Goal: Task Accomplishment & Management: Complete application form

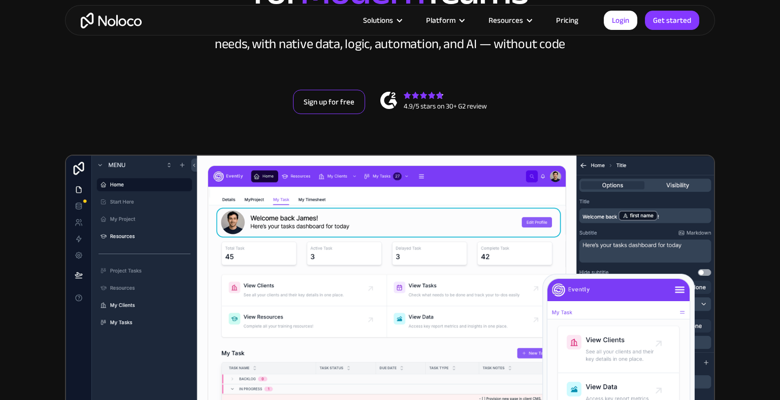
click at [347, 102] on link "Sign up for free" at bounding box center [329, 102] width 72 height 24
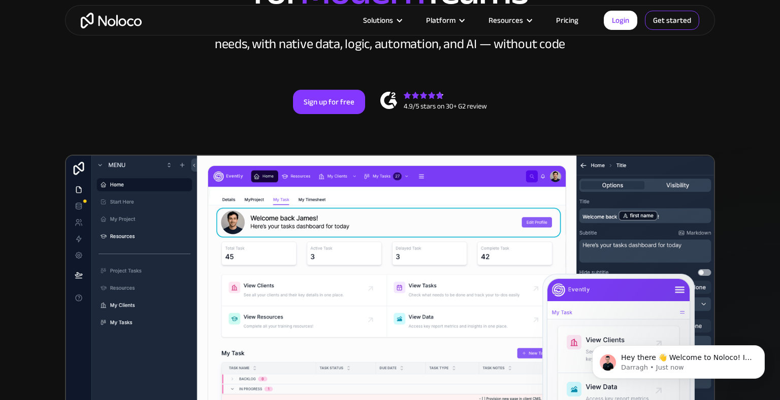
click at [685, 21] on link "Get started" at bounding box center [672, 20] width 54 height 19
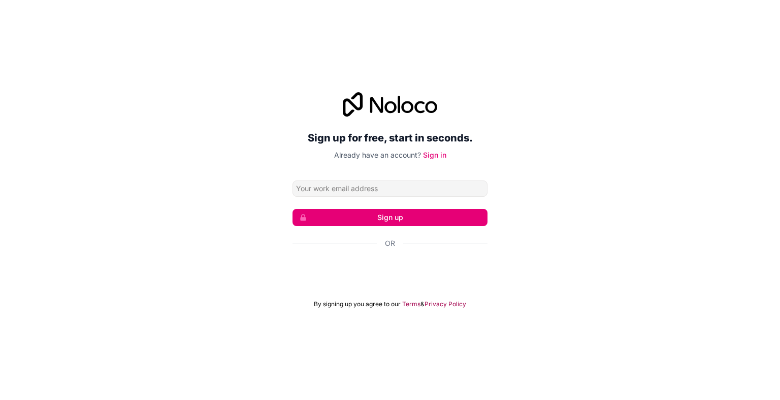
click at [389, 224] on button "Sign up" at bounding box center [389, 217] width 195 height 17
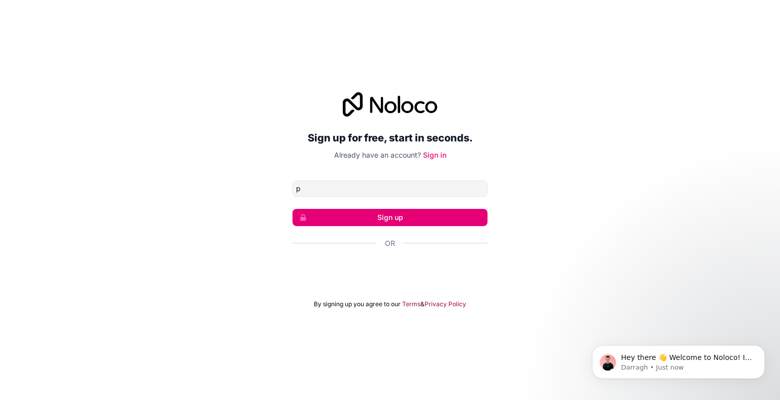
type input "[PERSON_NAME][EMAIL_ADDRESS][PERSON_NAME][DOMAIN_NAME]"
click at [363, 218] on button "Sign up" at bounding box center [389, 217] width 195 height 17
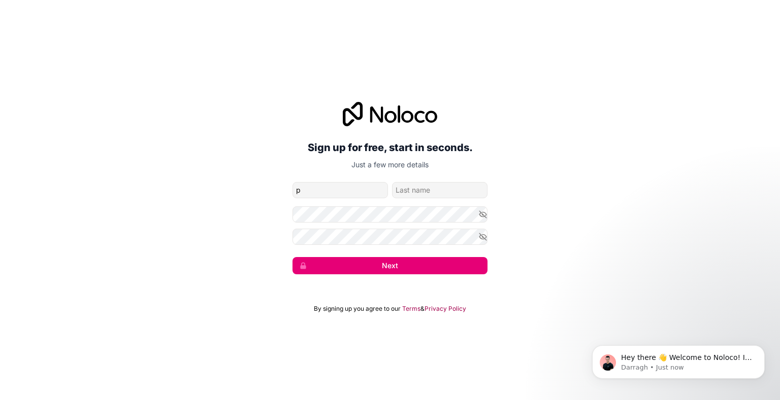
type input "Praveen"
click at [384, 272] on button "Next" at bounding box center [389, 265] width 195 height 17
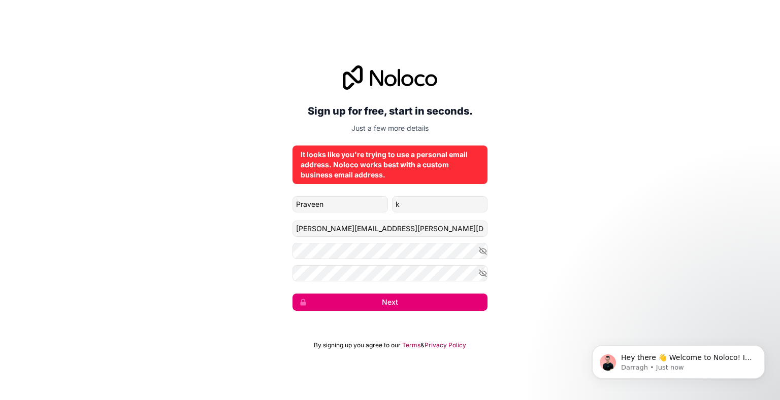
click at [382, 302] on button "Next" at bounding box center [389, 302] width 195 height 17
click at [302, 302] on icon "submit" at bounding box center [303, 302] width 6 height 7
click at [430, 203] on input "k" at bounding box center [439, 204] width 95 height 16
type input "kumasr"
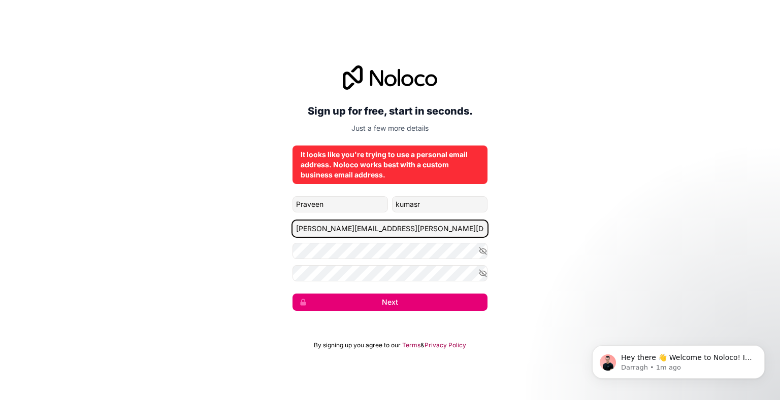
drag, startPoint x: 384, startPoint y: 228, endPoint x: 217, endPoint y: 239, distance: 167.8
click at [217, 239] on div "Sign up for free, start in seconds. Just a few more details It looks like you'r…" at bounding box center [390, 188] width 780 height 274
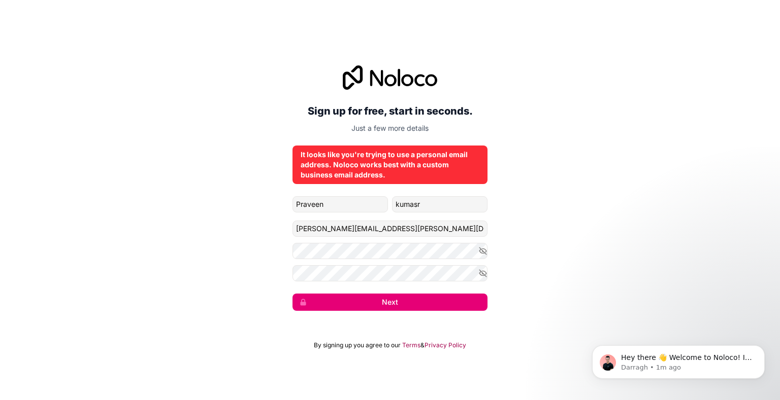
click at [589, 275] on div "Sign up for free, start in seconds. Just a few more details It looks like you'r…" at bounding box center [390, 188] width 780 height 274
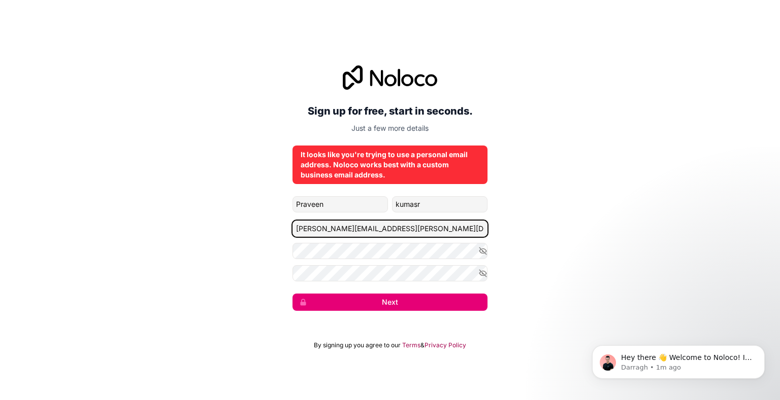
click at [446, 228] on input "[PERSON_NAME][EMAIL_ADDRESS][PERSON_NAME][DOMAIN_NAME]" at bounding box center [389, 229] width 195 height 16
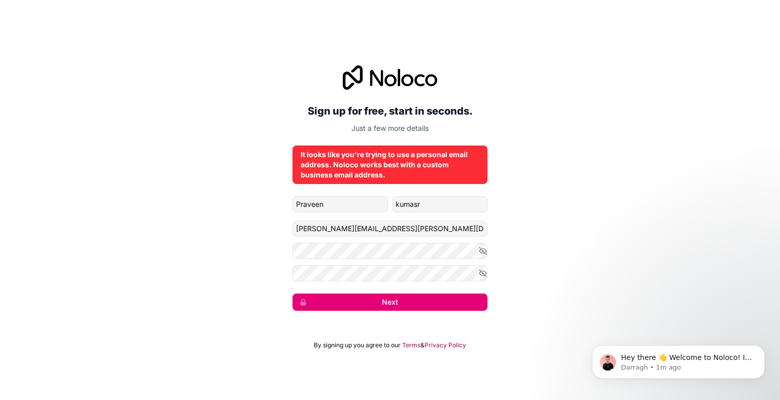
click at [391, 303] on button "Next" at bounding box center [389, 302] width 195 height 17
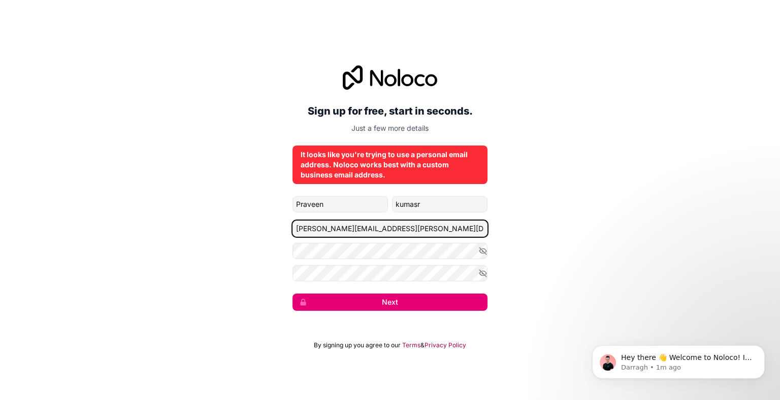
drag, startPoint x: 442, startPoint y: 227, endPoint x: 210, endPoint y: 221, distance: 232.6
click at [219, 221] on div "Sign up for free, start in seconds. Just a few more details It looks like you'r…" at bounding box center [390, 188] width 780 height 274
type input "[EMAIL_ADDRESS][DOMAIN_NAME]"
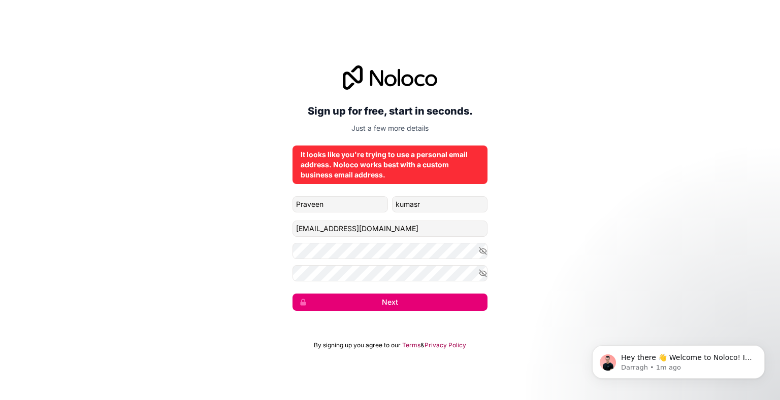
click at [414, 303] on button "Next" at bounding box center [389, 302] width 195 height 17
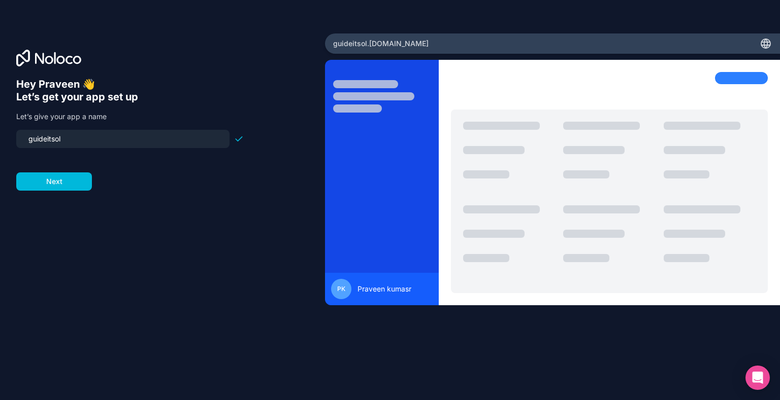
click at [69, 180] on button "Next" at bounding box center [54, 182] width 76 height 18
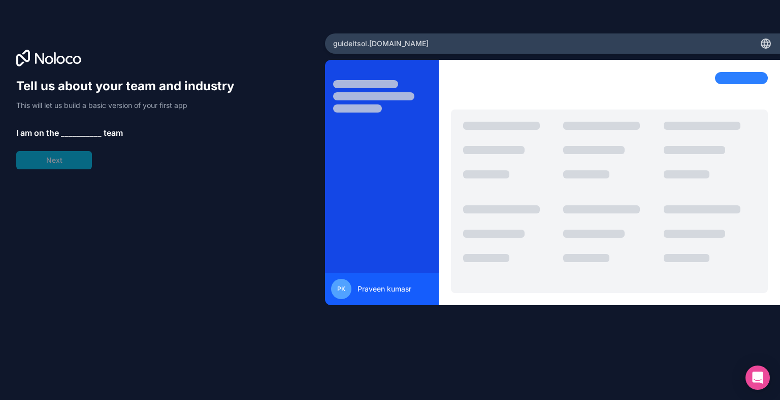
click at [77, 168] on div "Tell us about your team and industry This will let us build a basic version of …" at bounding box center [129, 123] width 227 height 91
click at [58, 128] on span "I am on the" at bounding box center [37, 133] width 43 height 12
click at [88, 132] on span "__________" at bounding box center [81, 133] width 41 height 12
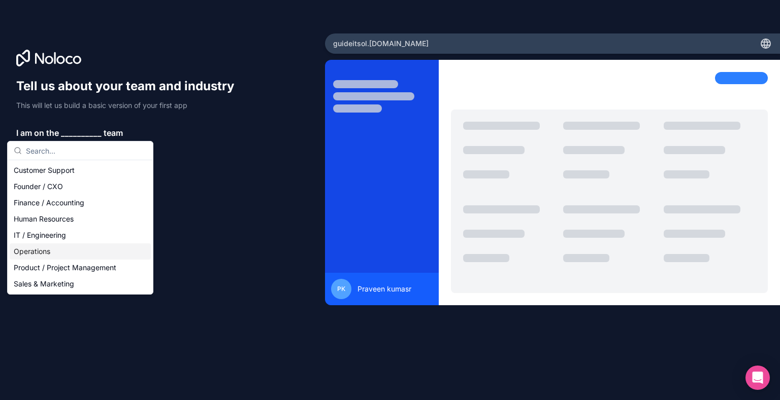
click at [78, 248] on div "Operations" at bounding box center [80, 252] width 141 height 16
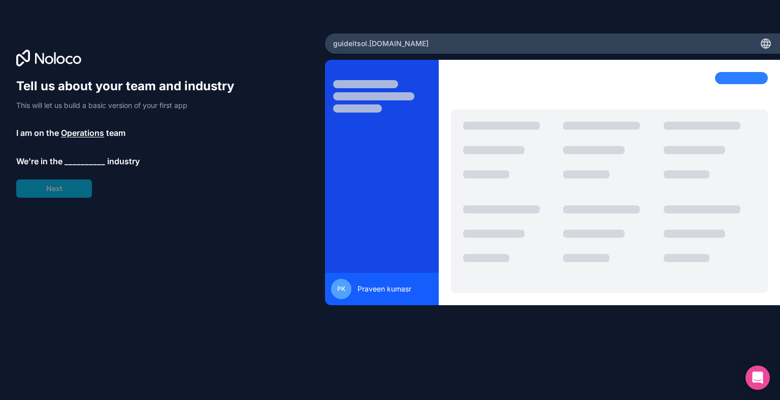
click at [94, 147] on div "Tell us about your team and industry This will let us build a basic version of …" at bounding box center [129, 138] width 227 height 120
click at [91, 159] on span "__________" at bounding box center [84, 161] width 41 height 12
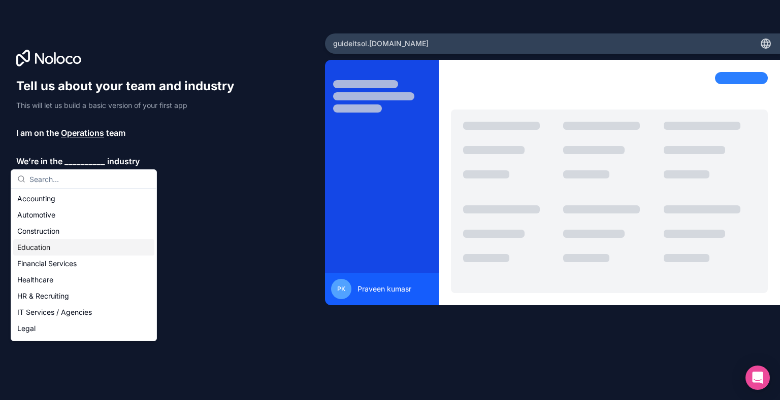
click at [62, 246] on div "Education" at bounding box center [83, 248] width 141 height 16
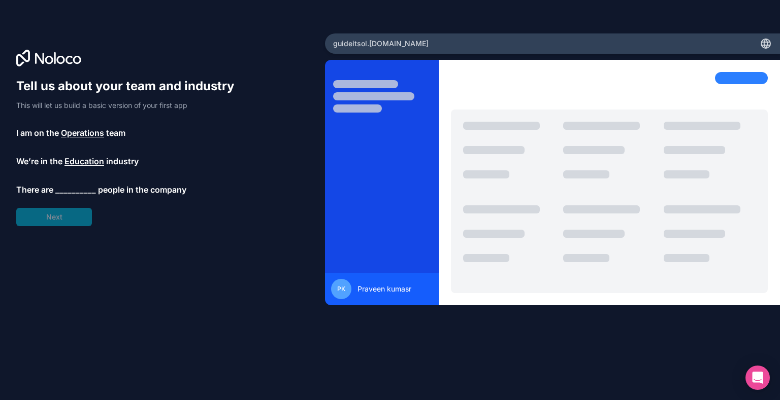
click at [73, 193] on span "__________" at bounding box center [75, 190] width 41 height 12
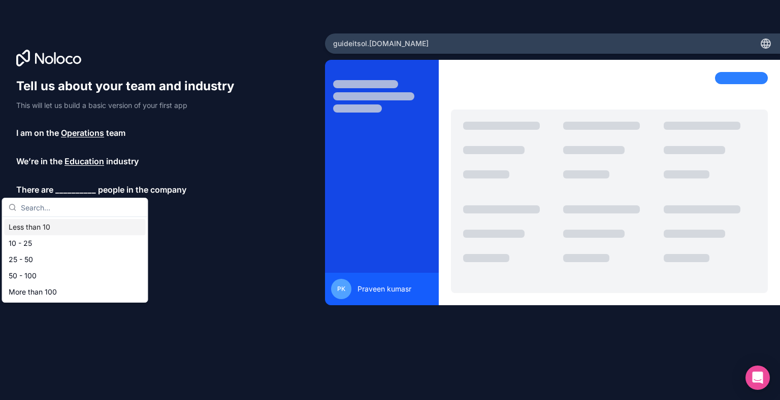
click at [51, 228] on div "Less than 10" at bounding box center [75, 227] width 141 height 16
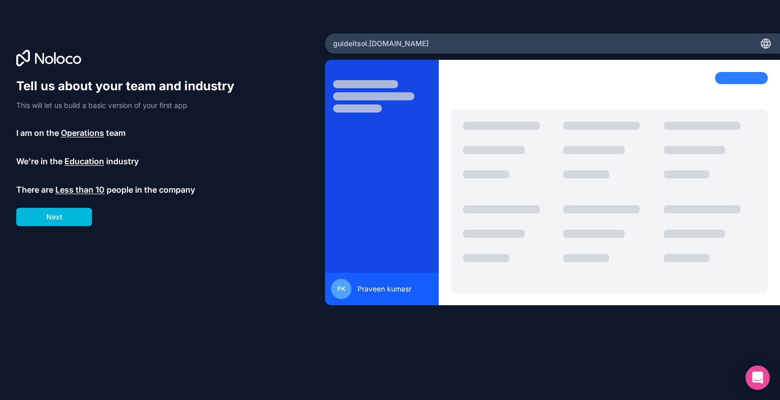
click at [69, 222] on button "Next" at bounding box center [54, 217] width 76 height 18
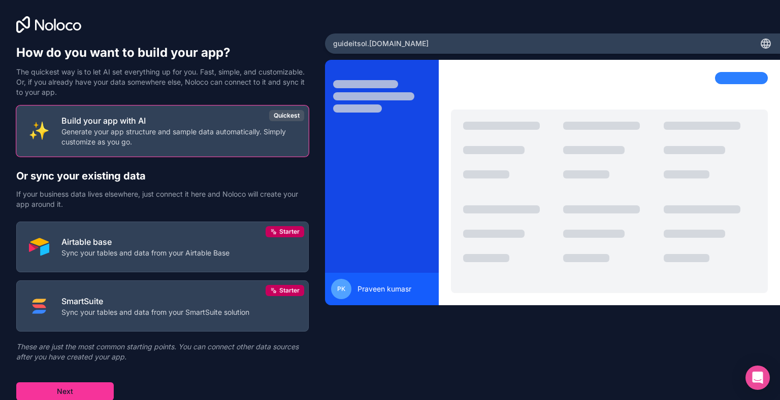
click at [183, 127] on p "Generate your app structure and sample data automatically. Simply customize as …" at bounding box center [178, 137] width 235 height 20
click at [77, 388] on button "Next" at bounding box center [64, 392] width 97 height 18
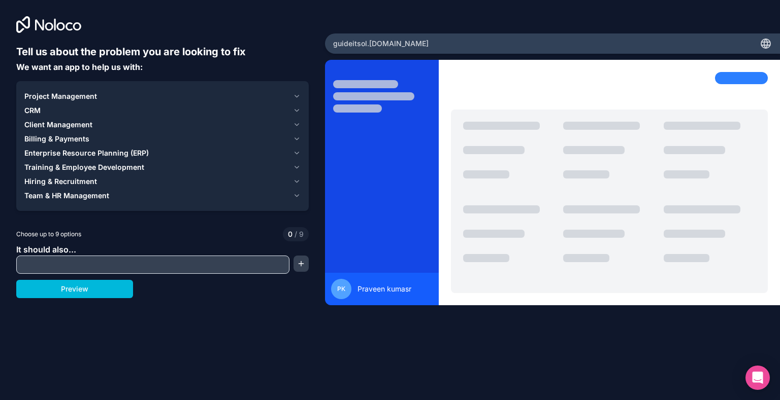
click at [295, 95] on icon "button" at bounding box center [297, 96] width 4 height 2
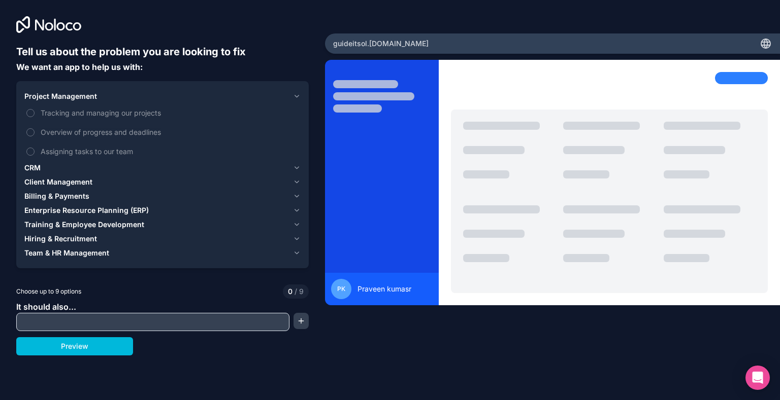
click at [99, 108] on span "Tracking and managing our projects" at bounding box center [170, 113] width 258 height 11
click at [35, 109] on button "Tracking and managing our projects" at bounding box center [30, 113] width 8 height 8
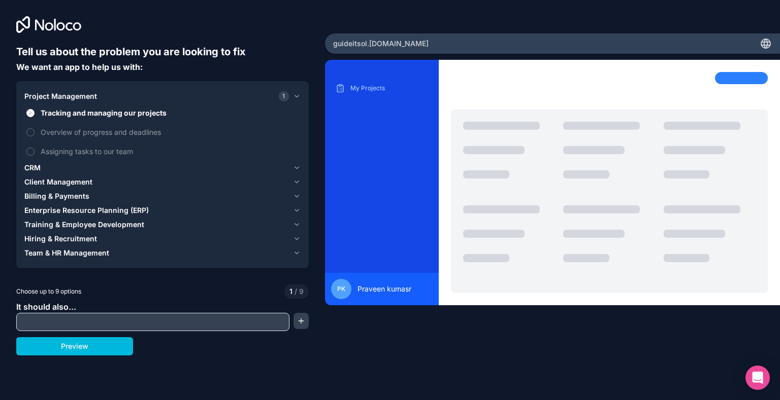
click at [105, 130] on span "Overview of progress and deadlines" at bounding box center [170, 132] width 258 height 11
click at [35, 130] on button "Overview of progress and deadlines" at bounding box center [30, 132] width 8 height 8
click at [103, 148] on span "Assigning tasks to our team" at bounding box center [170, 151] width 258 height 11
click at [35, 148] on button "Assigning tasks to our team" at bounding box center [30, 152] width 8 height 8
click at [71, 166] on div "CRM" at bounding box center [156, 168] width 264 height 10
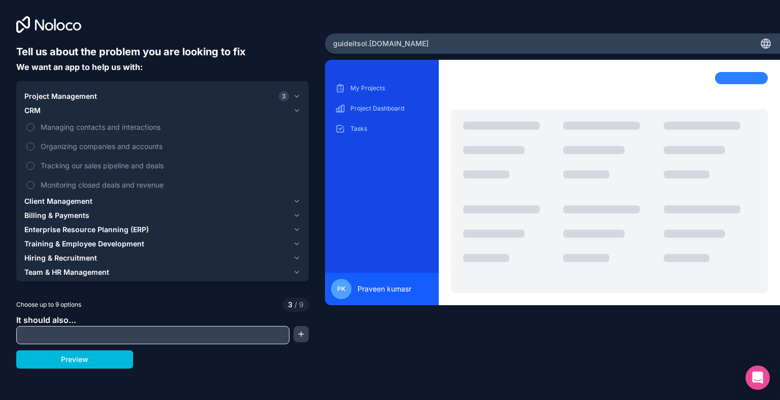
click at [56, 185] on span "Monitoring closed deals and revenue" at bounding box center [170, 185] width 258 height 11
click at [35, 185] on button "Monitoring closed deals and revenue" at bounding box center [30, 185] width 8 height 8
click at [71, 158] on label "Tracking our sales pipeline and deals" at bounding box center [162, 165] width 276 height 19
click at [35, 162] on button "Tracking our sales pipeline and deals" at bounding box center [30, 166] width 8 height 8
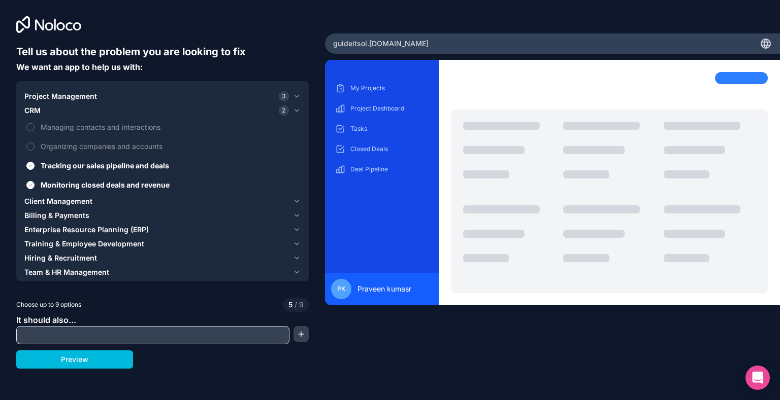
click at [71, 144] on span "Organizing companies and accounts" at bounding box center [170, 146] width 258 height 11
click at [35, 144] on button "Organizing companies and accounts" at bounding box center [30, 147] width 8 height 8
click at [82, 128] on span "Managing contacts and interactions" at bounding box center [170, 127] width 258 height 11
click at [35, 128] on button "Managing contacts and interactions" at bounding box center [30, 127] width 8 height 8
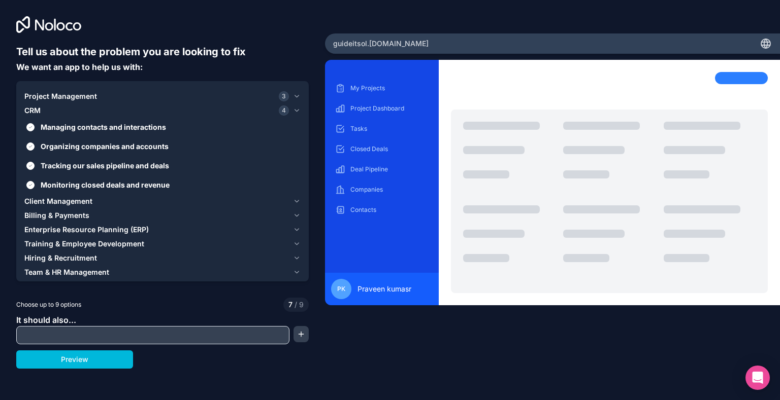
click at [68, 200] on span "Client Management" at bounding box center [58, 201] width 68 height 10
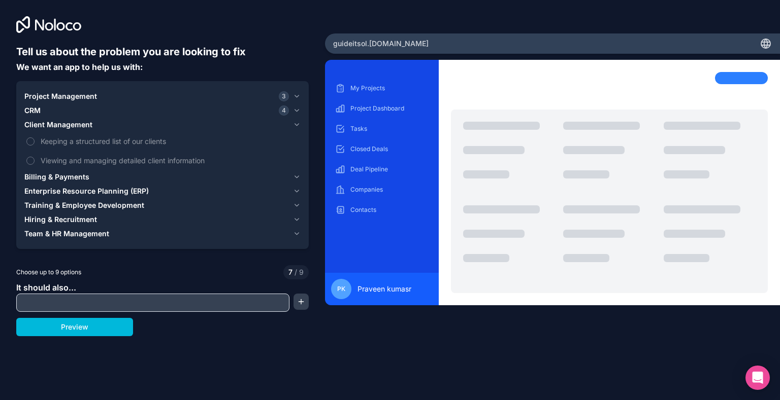
click at [81, 173] on span "Billing & Payments" at bounding box center [56, 177] width 65 height 10
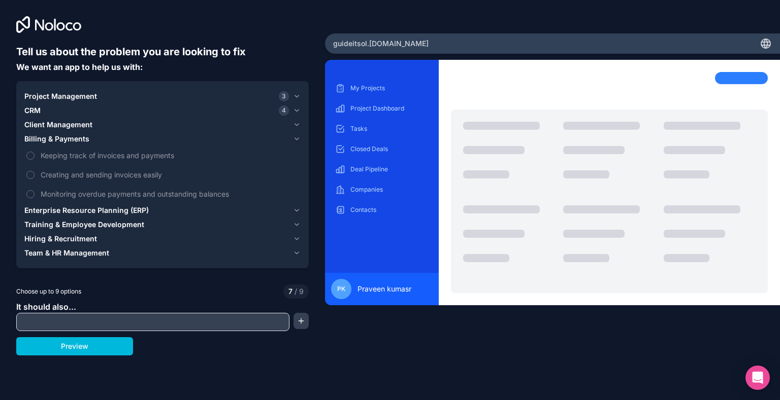
click at [72, 122] on span "Client Management" at bounding box center [58, 125] width 68 height 10
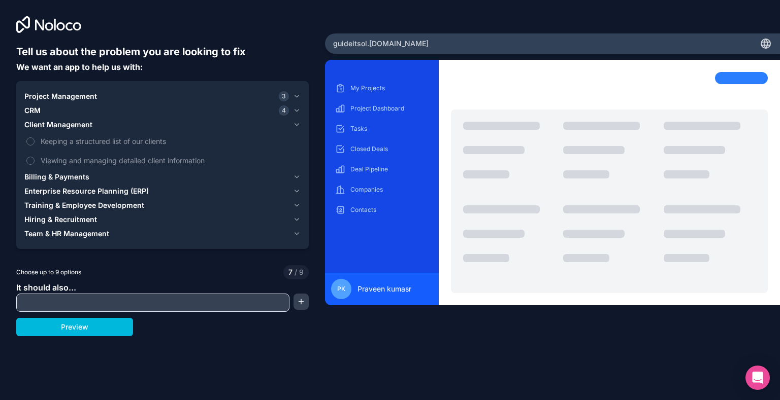
click at [63, 137] on span "Keeping a structured list of our clients" at bounding box center [170, 141] width 258 height 11
click at [35, 138] on button "Keeping a structured list of our clients" at bounding box center [30, 142] width 8 height 8
click at [63, 159] on span "Viewing and managing detailed client information" at bounding box center [170, 160] width 258 height 11
click at [35, 159] on button "Viewing and managing detailed client information" at bounding box center [30, 161] width 8 height 8
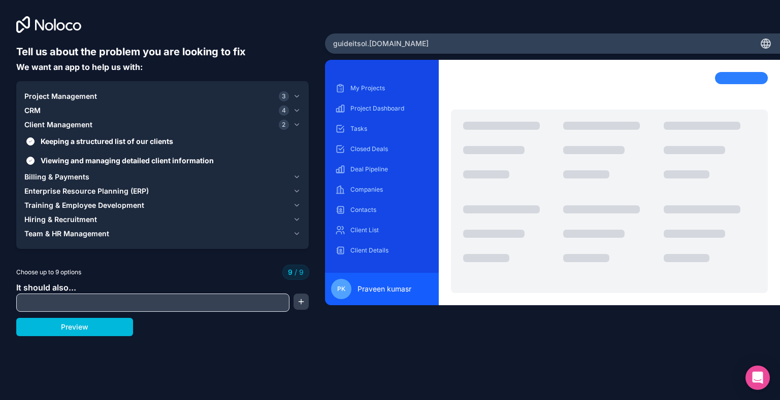
click at [54, 177] on span "Billing & Payments" at bounding box center [56, 177] width 65 height 10
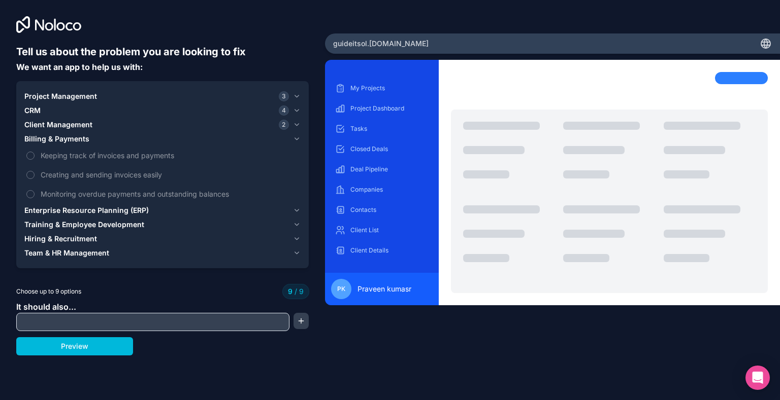
click at [63, 147] on label "Keeping track of invoices and payments" at bounding box center [162, 155] width 276 height 19
click at [61, 154] on span "Keeping track of invoices and payments" at bounding box center [170, 155] width 258 height 11
click at [68, 175] on span "Creating and sending invoices easily" at bounding box center [170, 175] width 258 height 11
click at [35, 194] on label "Monitoring overdue payments and outstanding balances" at bounding box center [162, 194] width 276 height 19
click at [31, 148] on label "Keeping track of invoices and payments" at bounding box center [162, 155] width 276 height 19
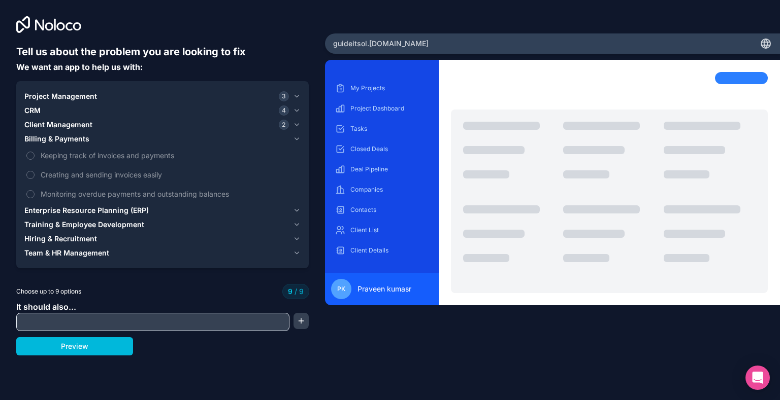
click at [106, 93] on div "Project Management 3" at bounding box center [156, 96] width 264 height 10
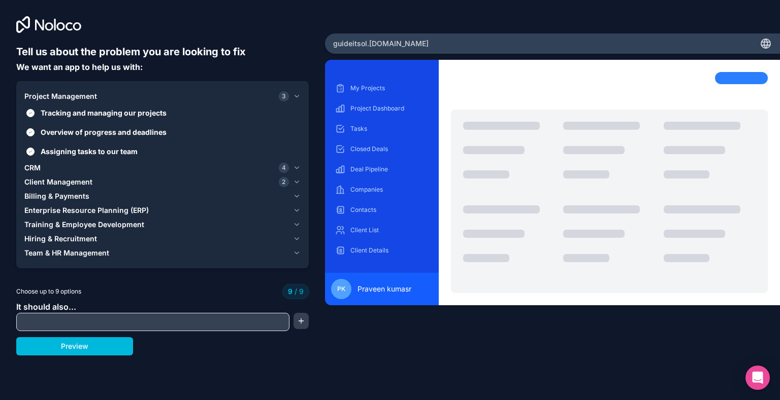
click at [39, 114] on label "Tracking and managing our projects" at bounding box center [162, 113] width 276 height 19
click at [35, 114] on button "Tracking and managing our projects" at bounding box center [30, 113] width 8 height 8
click at [51, 131] on span "Overview of progress and deadlines" at bounding box center [170, 132] width 258 height 11
click at [35, 131] on button "Overview of progress and deadlines" at bounding box center [30, 132] width 8 height 8
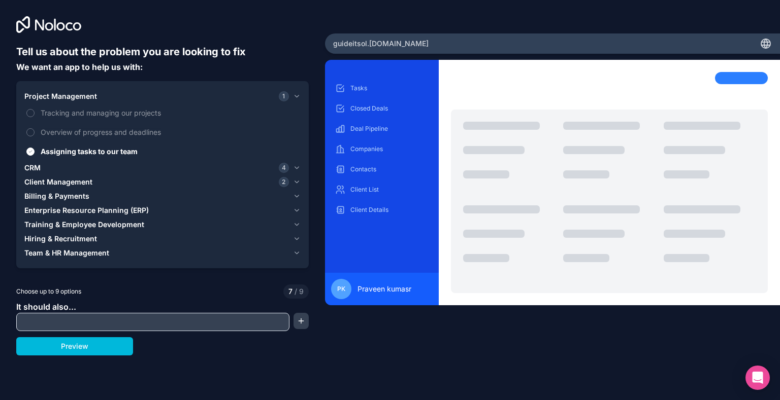
click at [55, 150] on span "Assigning tasks to our team" at bounding box center [170, 151] width 258 height 11
click at [35, 150] on button "Assigning tasks to our team" at bounding box center [30, 152] width 8 height 8
click at [42, 169] on div "CRM 4" at bounding box center [156, 168] width 264 height 10
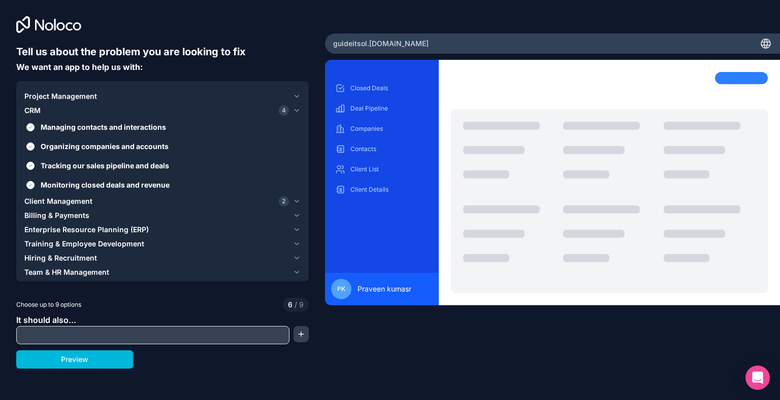
click at [97, 127] on span "Managing contacts and interactions" at bounding box center [170, 127] width 258 height 11
click at [35, 127] on button "Managing contacts and interactions" at bounding box center [30, 127] width 8 height 8
click at [90, 146] on span "Organizing companies and accounts" at bounding box center [170, 146] width 258 height 11
click at [35, 146] on button "Organizing companies and accounts" at bounding box center [30, 147] width 8 height 8
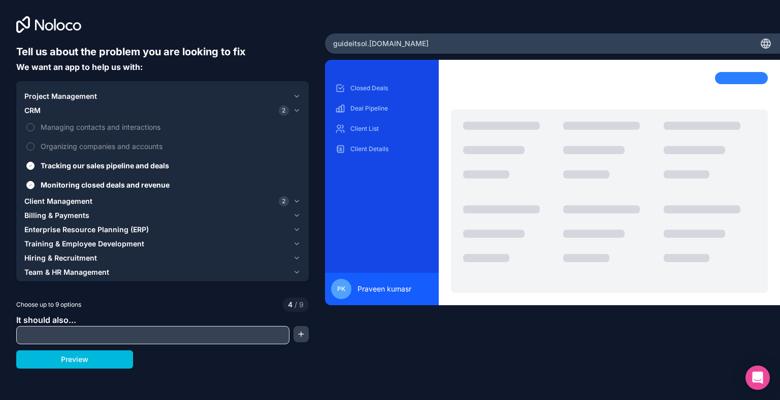
click at [83, 163] on span "Tracking our sales pipeline and deals" at bounding box center [170, 165] width 258 height 11
click at [35, 163] on button "Tracking our sales pipeline and deals" at bounding box center [30, 166] width 8 height 8
click at [79, 187] on span "Monitoring closed deals and revenue" at bounding box center [170, 185] width 258 height 11
click at [35, 187] on button "Monitoring closed deals and revenue" at bounding box center [30, 185] width 8 height 8
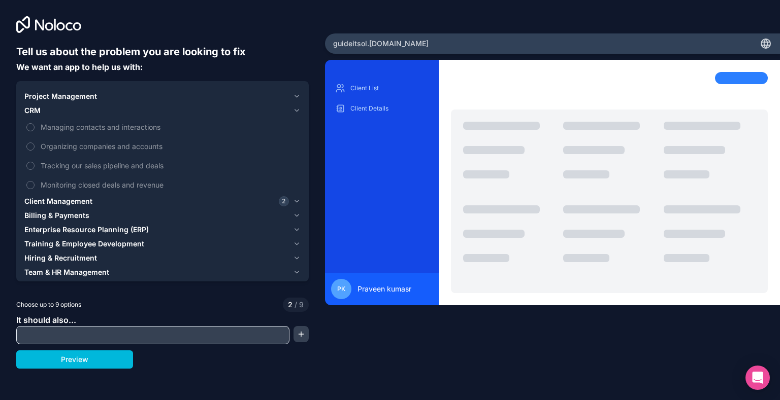
click at [76, 200] on span "Client Management" at bounding box center [58, 201] width 68 height 10
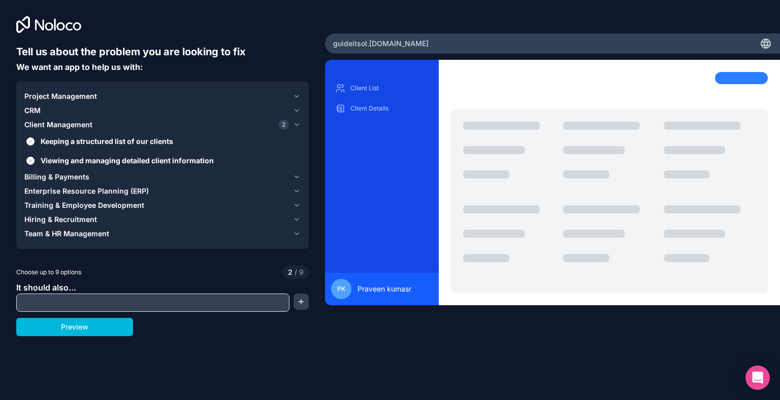
click at [66, 159] on span "Viewing and managing detailed client information" at bounding box center [170, 160] width 258 height 11
click at [35, 159] on button "Viewing and managing detailed client information" at bounding box center [30, 161] width 8 height 8
click at [83, 140] on span "Keeping a structured list of our clients" at bounding box center [170, 141] width 258 height 11
click at [35, 140] on button "Keeping a structured list of our clients" at bounding box center [30, 142] width 8 height 8
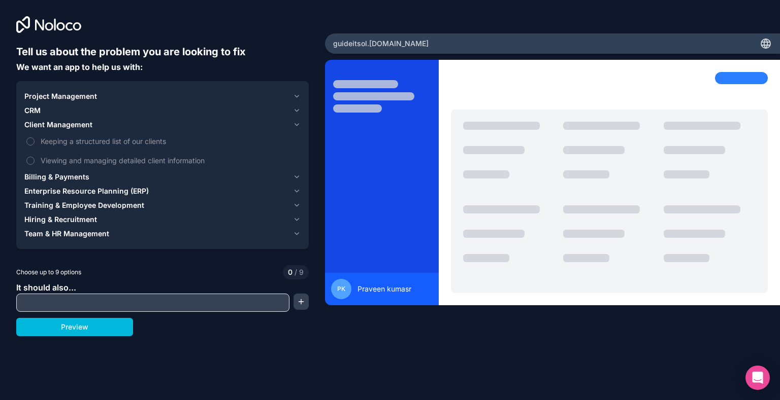
click at [231, 308] on input "text" at bounding box center [153, 303] width 268 height 14
click at [64, 176] on span "Billing & Payments" at bounding box center [56, 177] width 65 height 10
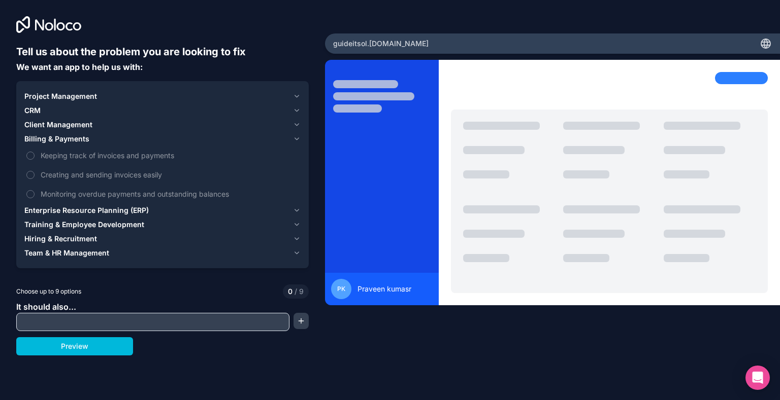
click at [73, 90] on button "Project Management" at bounding box center [162, 96] width 276 height 14
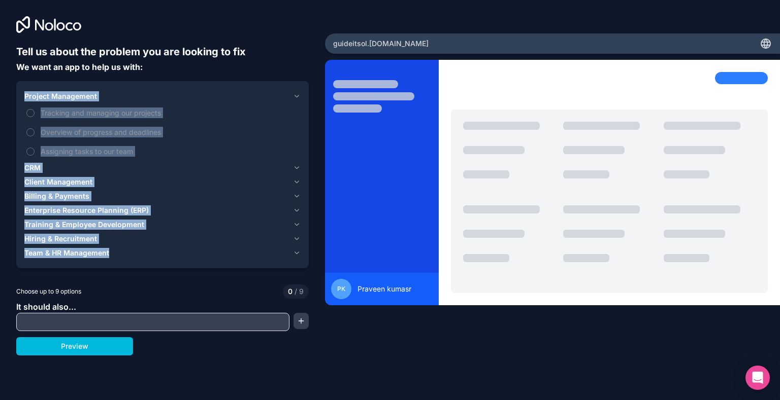
drag, startPoint x: 22, startPoint y: 94, endPoint x: 134, endPoint y: 259, distance: 199.6
click at [134, 259] on div "Project Management Tracking and managing our projects Overview of progress and …" at bounding box center [162, 174] width 292 height 187
copy div "Project Management Tracking and managing our projects Overview of progress and …"
click at [214, 193] on div "Billing & Payments" at bounding box center [156, 196] width 264 height 10
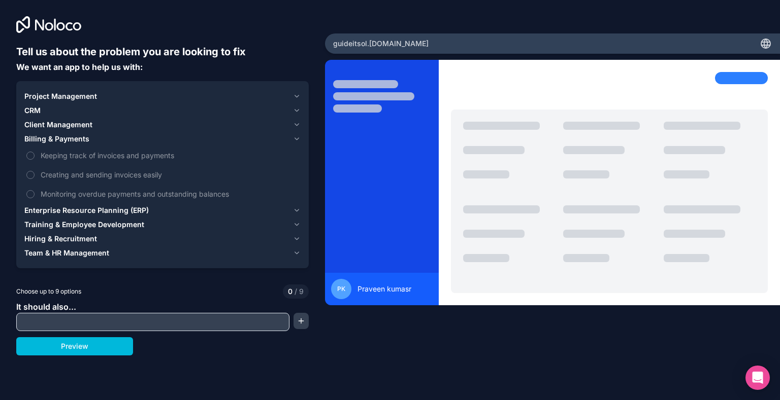
click at [273, 328] on input "text" at bounding box center [153, 322] width 268 height 14
type input "noidea"
click at [109, 352] on button "Preview" at bounding box center [74, 347] width 117 height 18
click at [90, 223] on span "Training & Employee Development" at bounding box center [84, 225] width 120 height 10
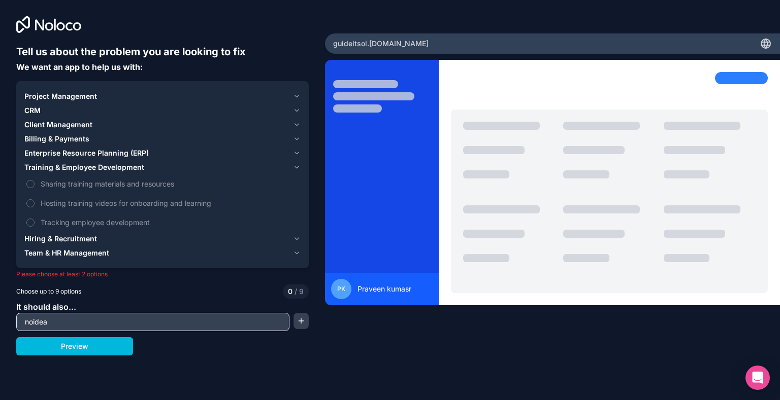
click at [31, 185] on button "Sharing training materials and resources" at bounding box center [30, 184] width 8 height 8
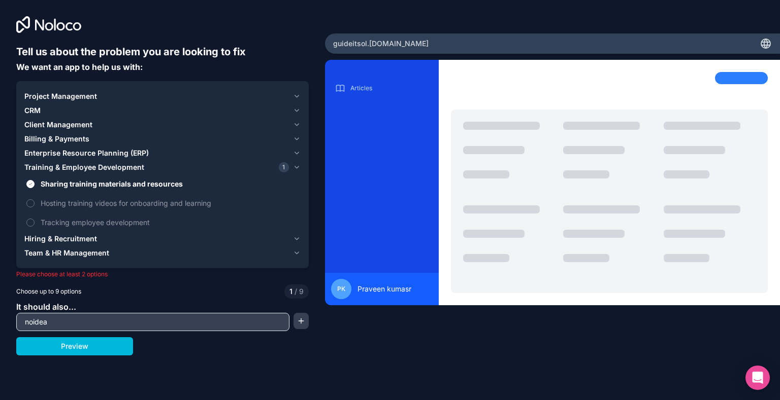
click at [32, 202] on button "Hosting training videos for onboarding and learning" at bounding box center [30, 203] width 8 height 8
click at [30, 224] on button "Tracking employee development" at bounding box center [30, 223] width 8 height 8
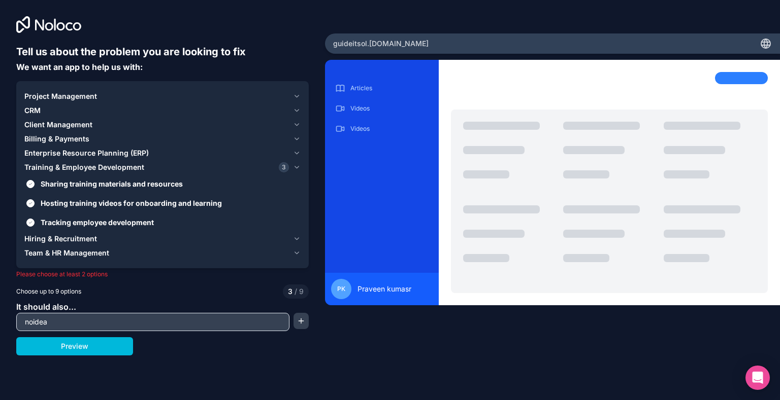
click at [43, 155] on span "Enterprise Resource Planning (ERP)" at bounding box center [86, 153] width 124 height 10
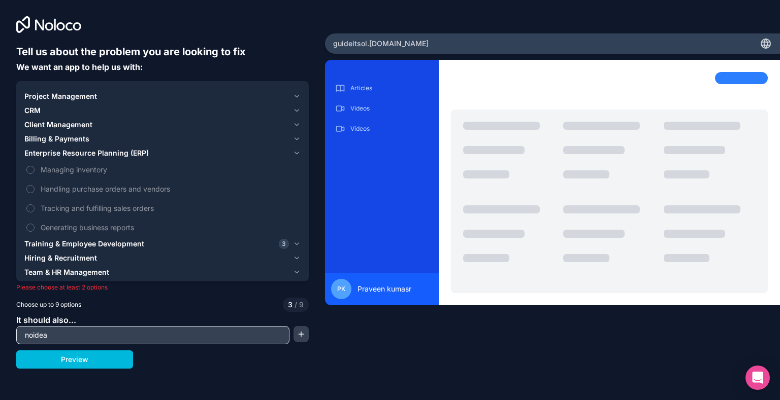
click at [32, 225] on button "Generating business reports" at bounding box center [30, 228] width 8 height 8
click at [32, 207] on button "Tracking and fulfilling sales orders" at bounding box center [30, 209] width 8 height 8
click at [34, 186] on button "Handling purchase orders and vendors" at bounding box center [30, 189] width 8 height 8
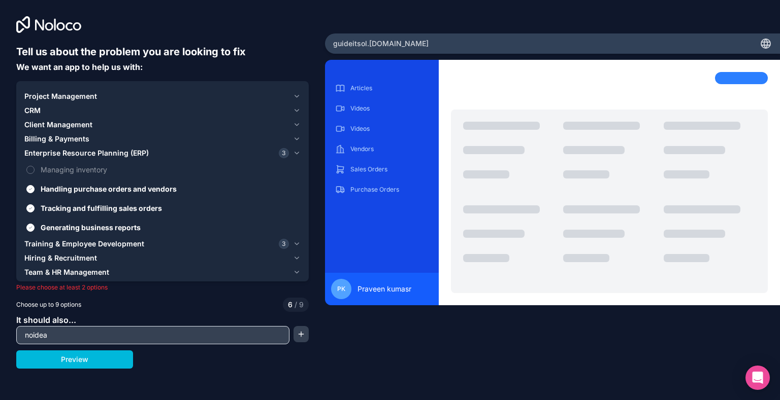
click at [33, 175] on label "Managing inventory" at bounding box center [162, 169] width 276 height 19
click at [33, 174] on button "Managing inventory" at bounding box center [30, 170] width 8 height 8
click at [47, 266] on button "Team & HR Management" at bounding box center [162, 272] width 276 height 14
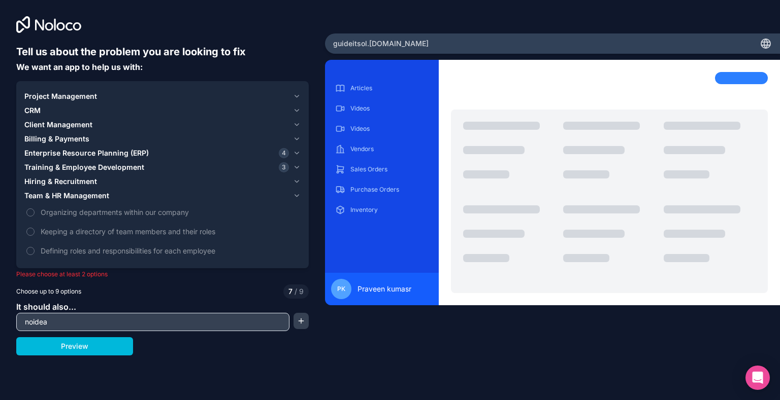
click at [60, 180] on span "Hiring & Recruitment" at bounding box center [60, 182] width 73 height 10
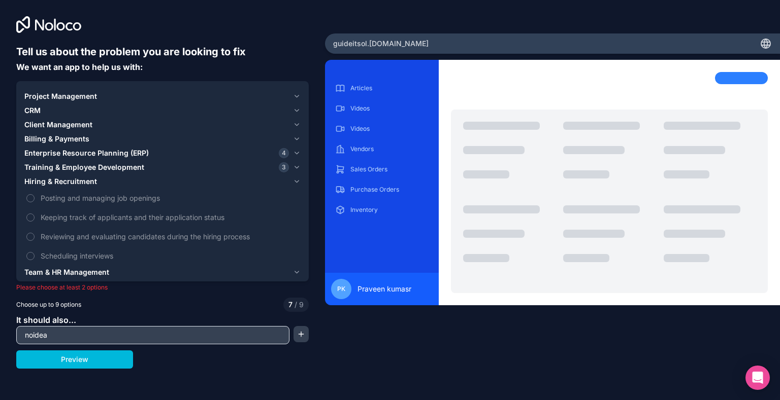
click at [30, 196] on button "Posting and managing job openings" at bounding box center [30, 198] width 8 height 8
click at [30, 215] on button "Keeping track of applicants and their application status" at bounding box center [30, 218] width 8 height 8
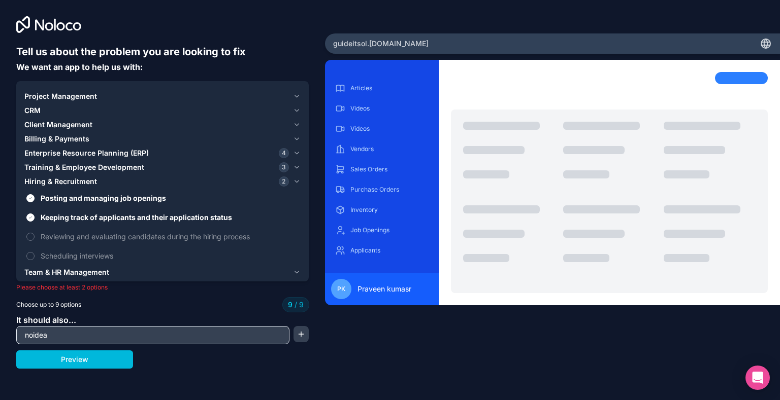
click at [30, 270] on span "Team & HR Management" at bounding box center [66, 273] width 85 height 10
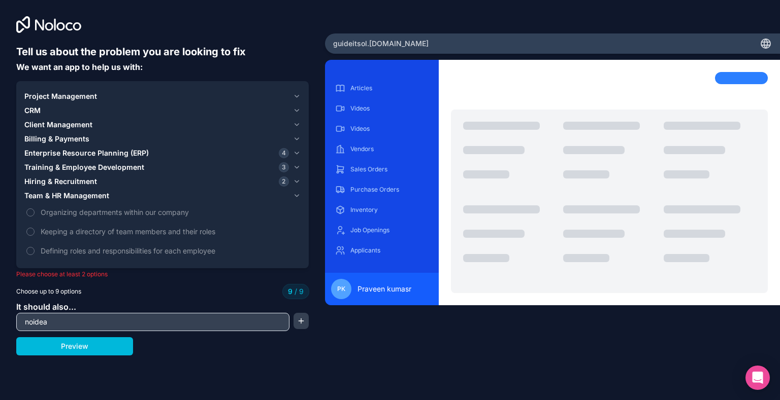
click at [68, 179] on span "Hiring & Recruitment" at bounding box center [60, 182] width 73 height 10
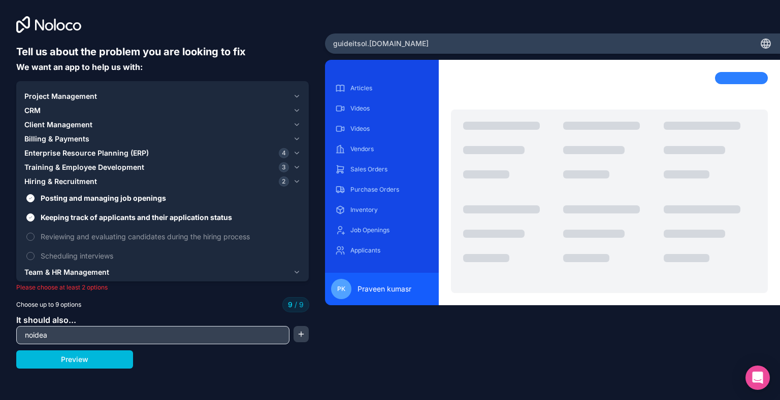
click at [95, 358] on button "Preview" at bounding box center [74, 360] width 117 height 18
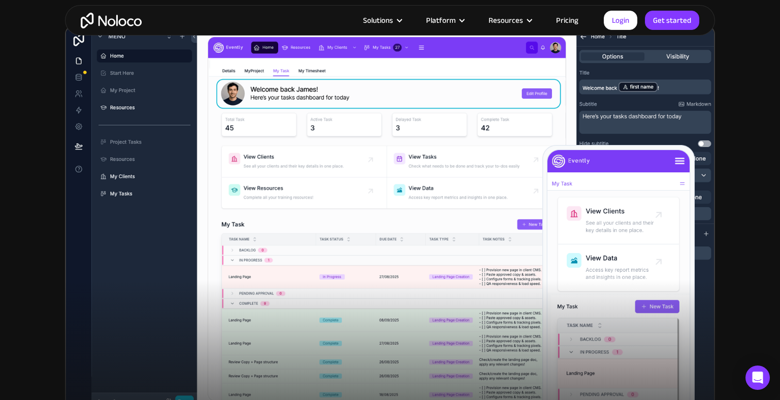
scroll to position [346, 0]
